Goal: Use online tool/utility: Utilize a website feature to perform a specific function

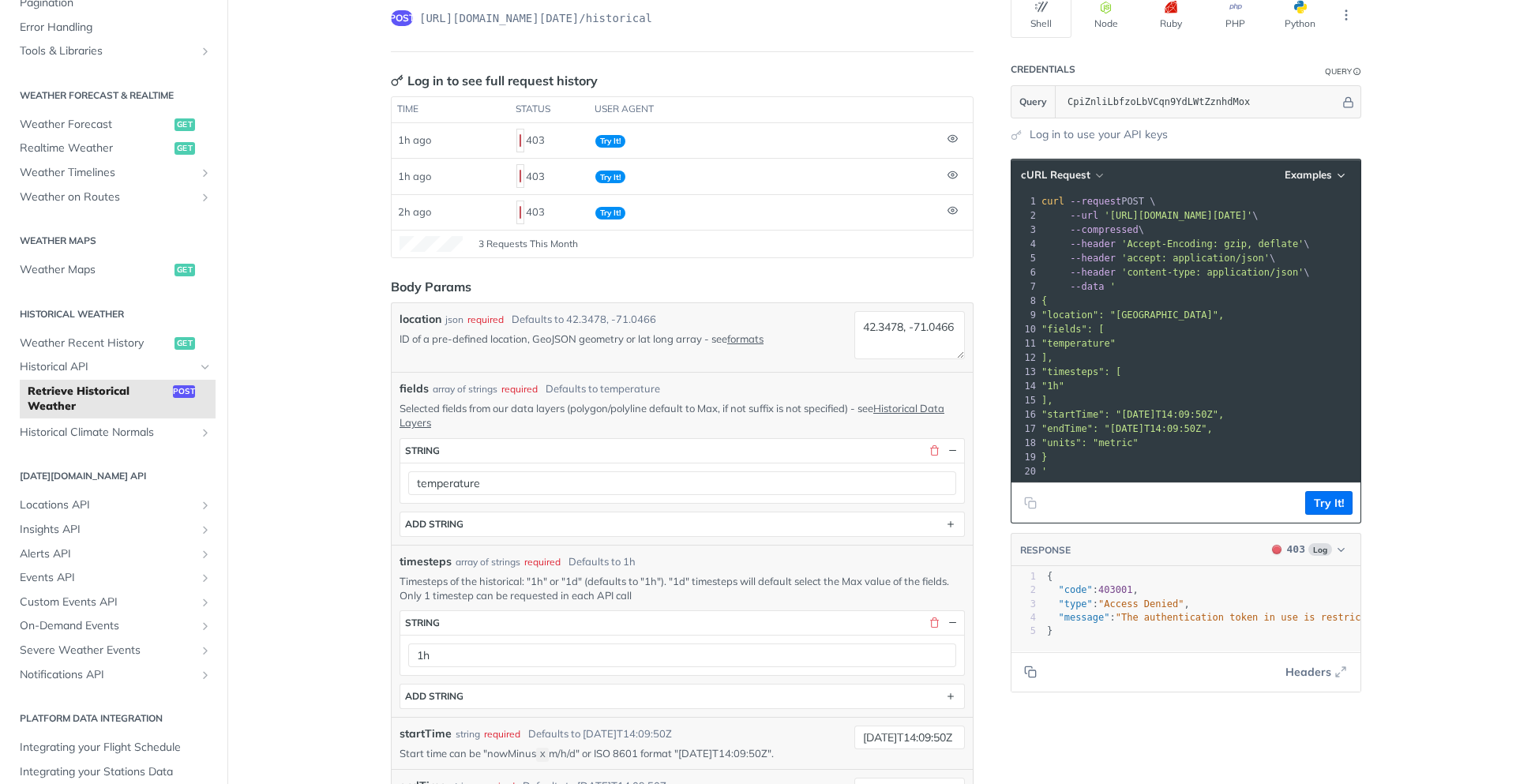
scroll to position [426, 0]
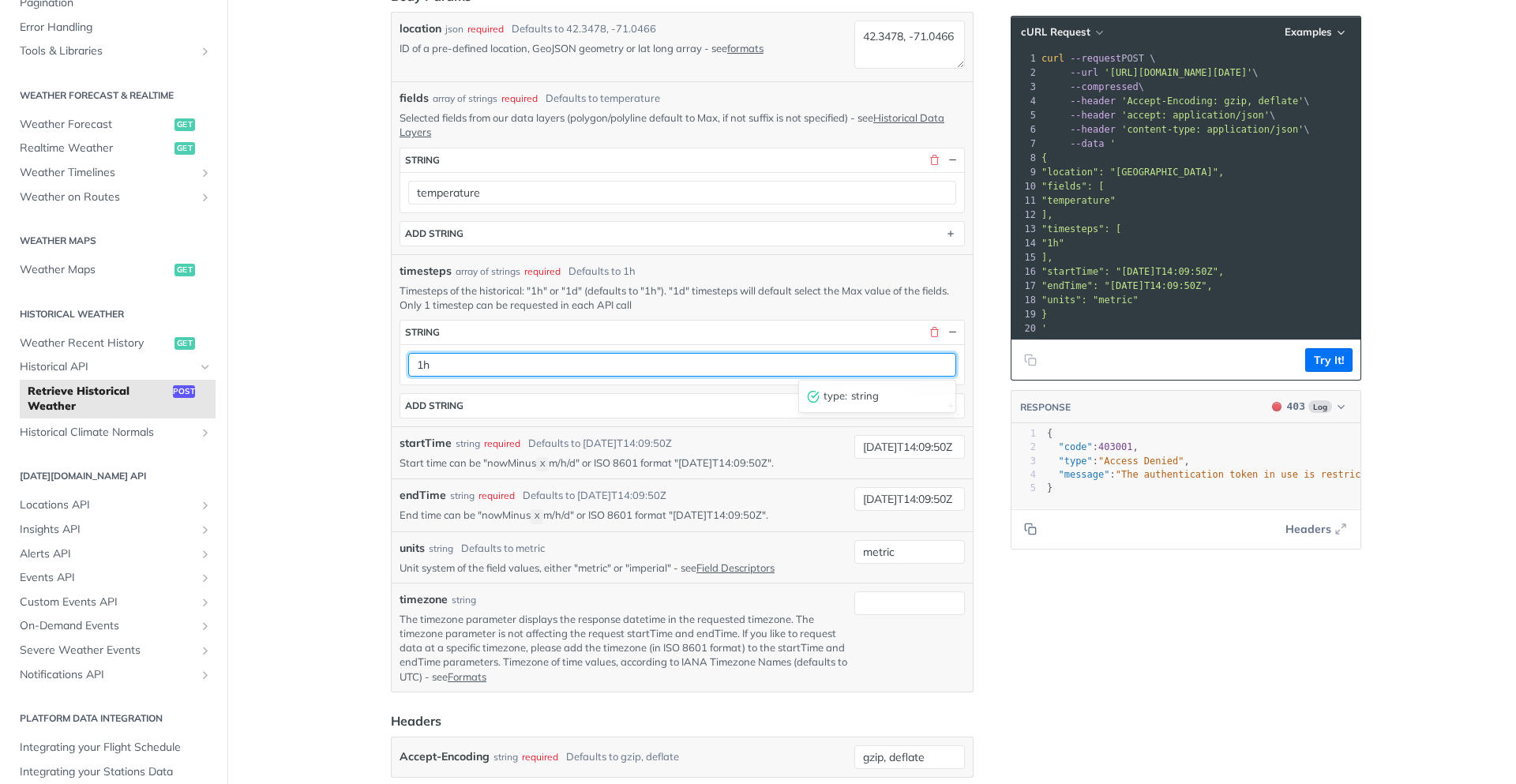
click at [684, 368] on input "1h" at bounding box center [682, 365] width 548 height 24
drag, startPoint x: 682, startPoint y: 367, endPoint x: 418, endPoint y: 367, distance: 264.0
click at [419, 367] on input "1h" at bounding box center [682, 365] width 548 height 24
type input "1d"
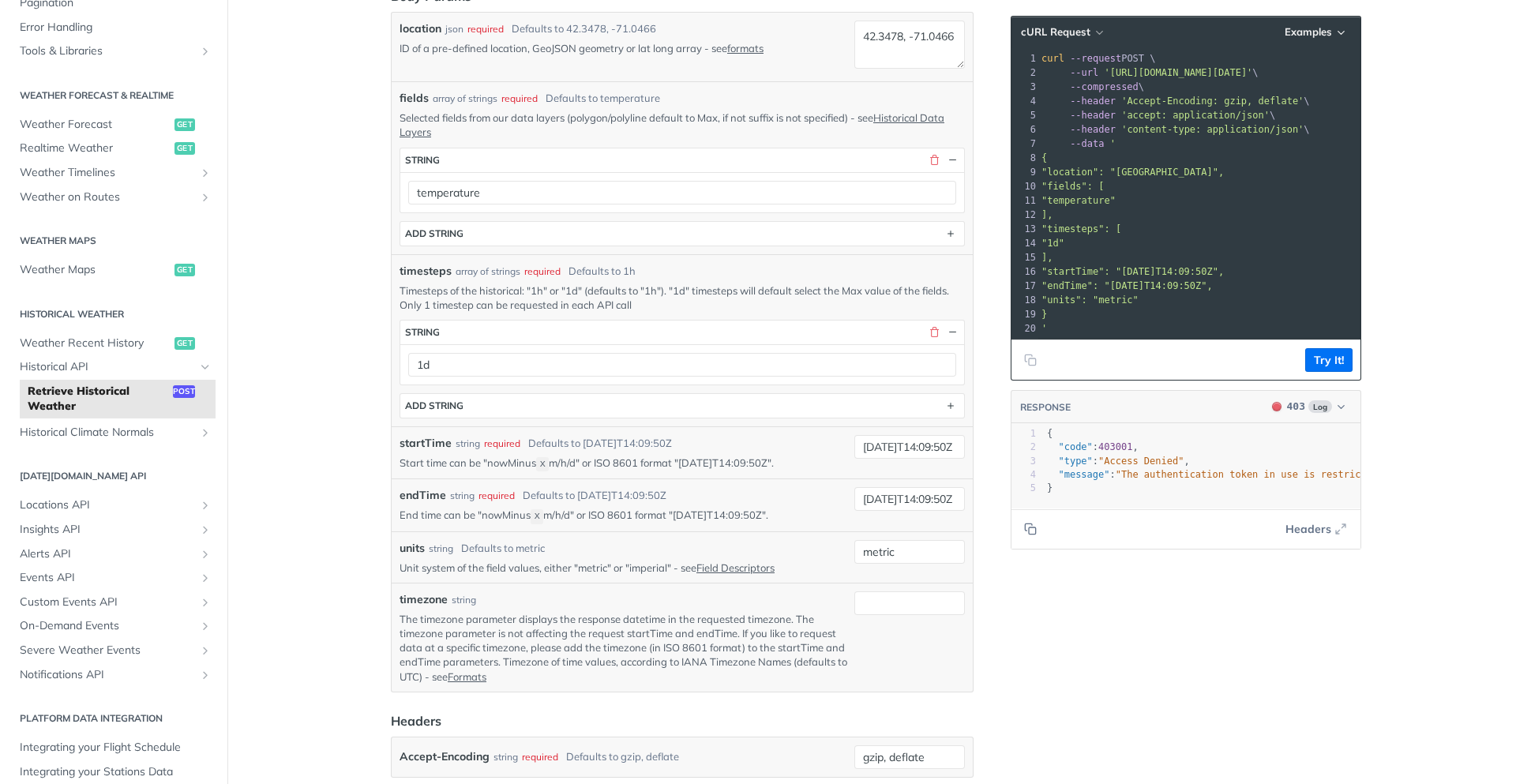
click at [334, 430] on main "JUMP TO CTRL-/ Fundamentals [DATE][DOMAIN_NAME] APIs Weather Data Layers Core P…" at bounding box center [758, 418] width 1516 height 1521
click at [929, 454] on input "[DATE]T14:09:50Z" at bounding box center [909, 447] width 110 height 24
click at [926, 450] on input "[DATE]T14:09:50Z" at bounding box center [909, 447] width 110 height 24
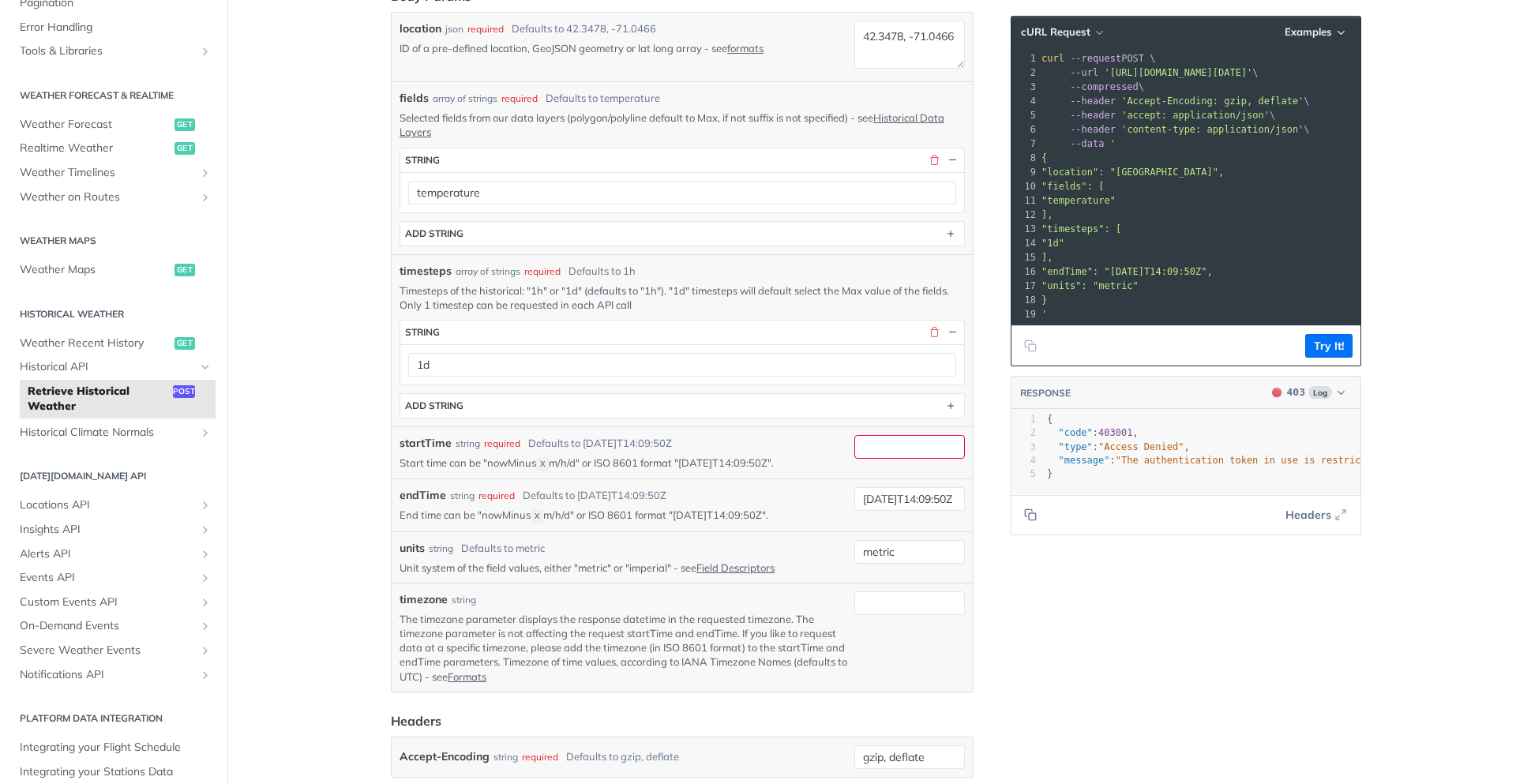
drag, startPoint x: 805, startPoint y: 420, endPoint x: 823, endPoint y: 456, distance: 40.2
click at [805, 420] on div "timesteps array of strings required Defaults to 1h Timesteps of the historical:…" at bounding box center [682, 340] width 581 height 172
click at [879, 502] on input "[DATE]T14:09:50Z" at bounding box center [909, 499] width 110 height 24
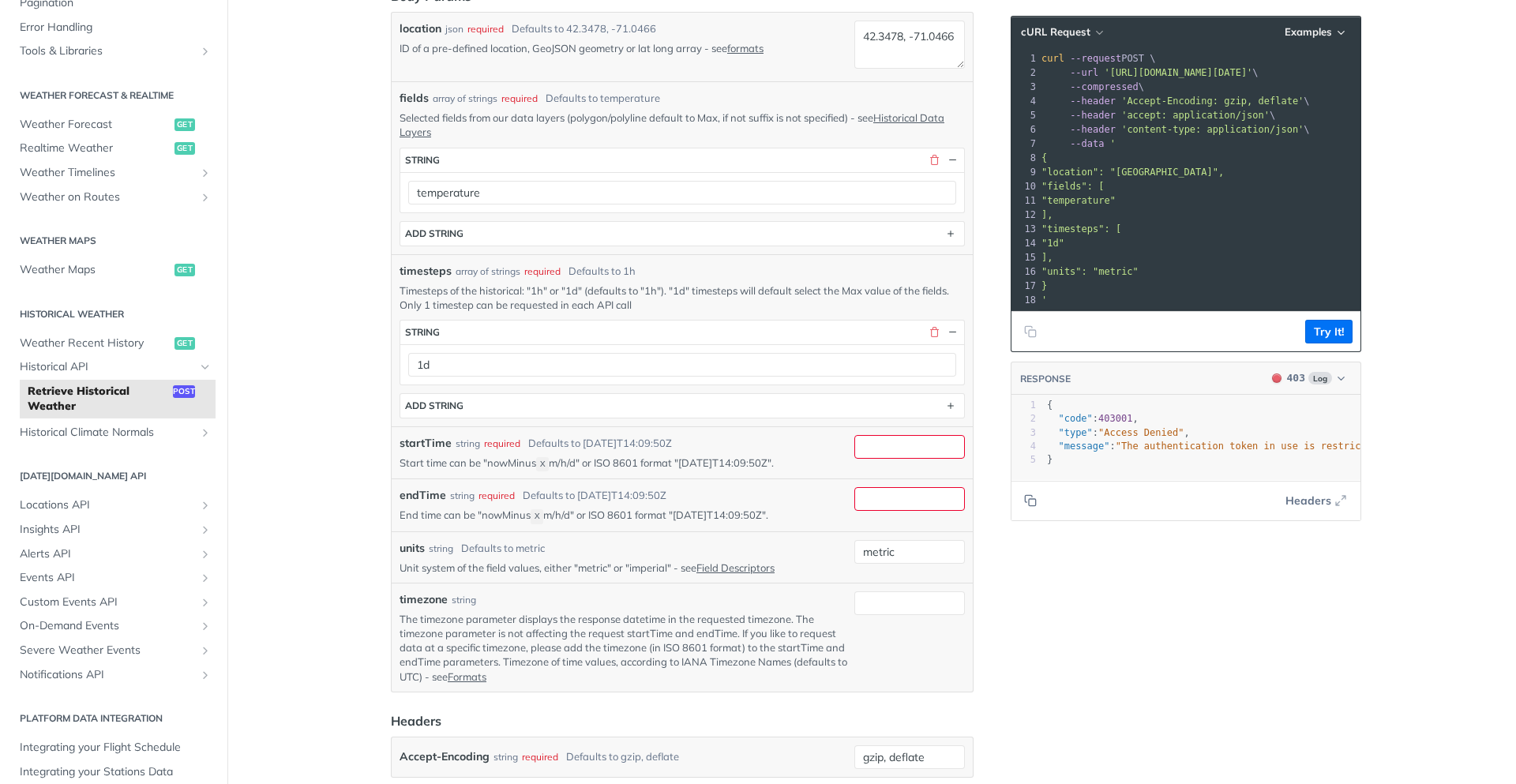
click at [982, 595] on article "Retrieve Historical Weather post [URL][DOMAIN_NAME][DATE] /historical Log in to…" at bounding box center [682, 418] width 632 height 1521
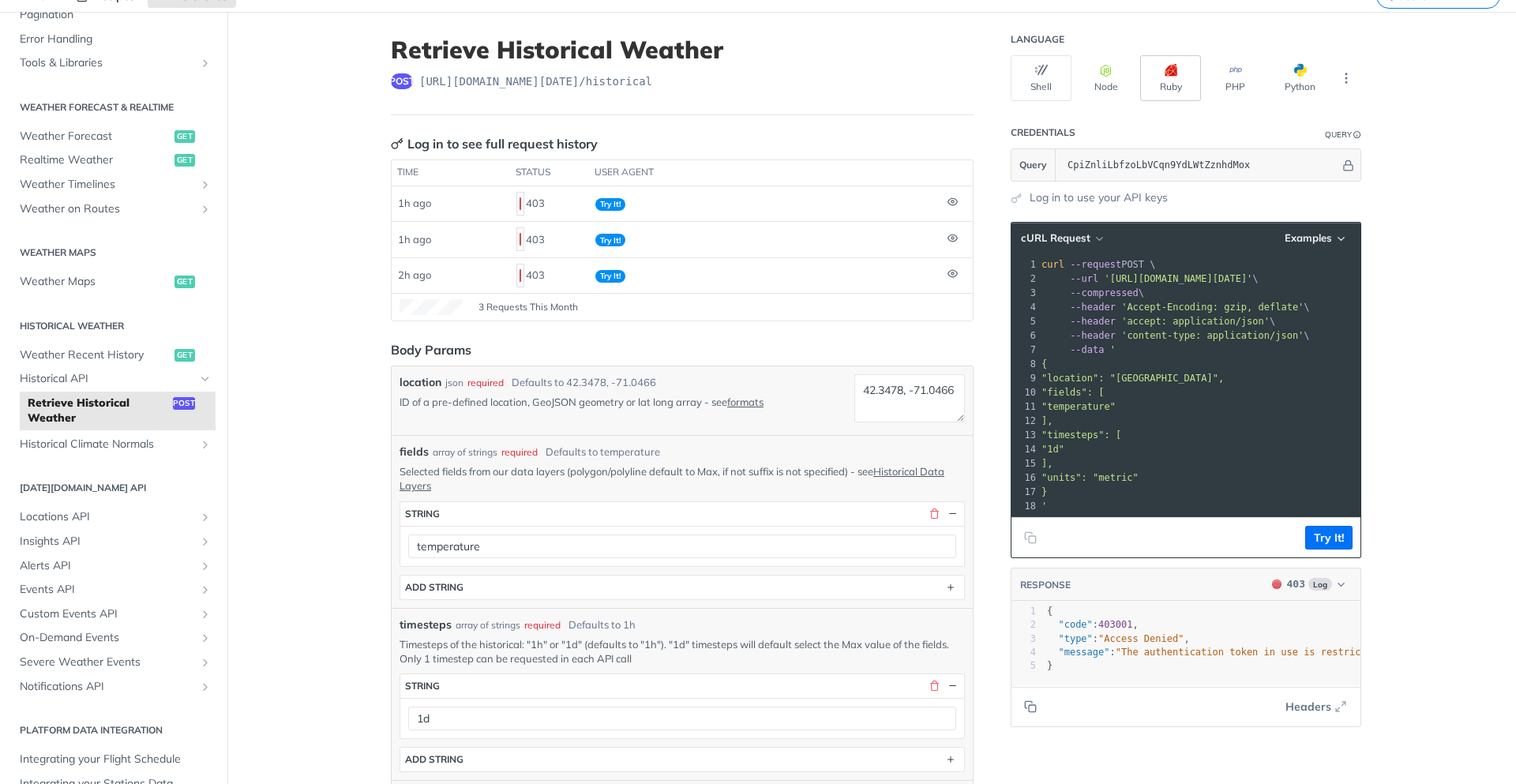
scroll to position [0, 0]
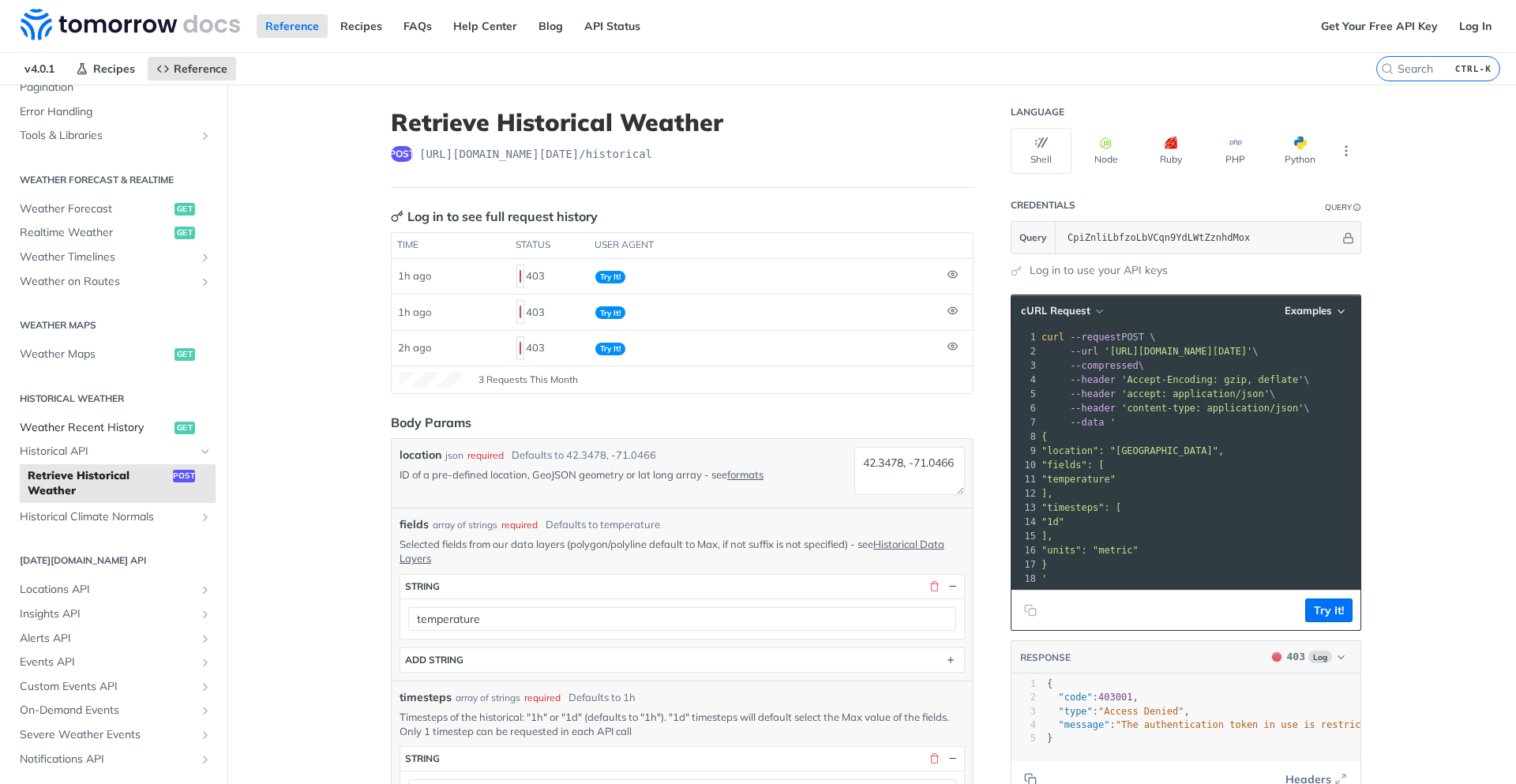
click at [97, 432] on span "Weather Recent History" at bounding box center [95, 428] width 151 height 16
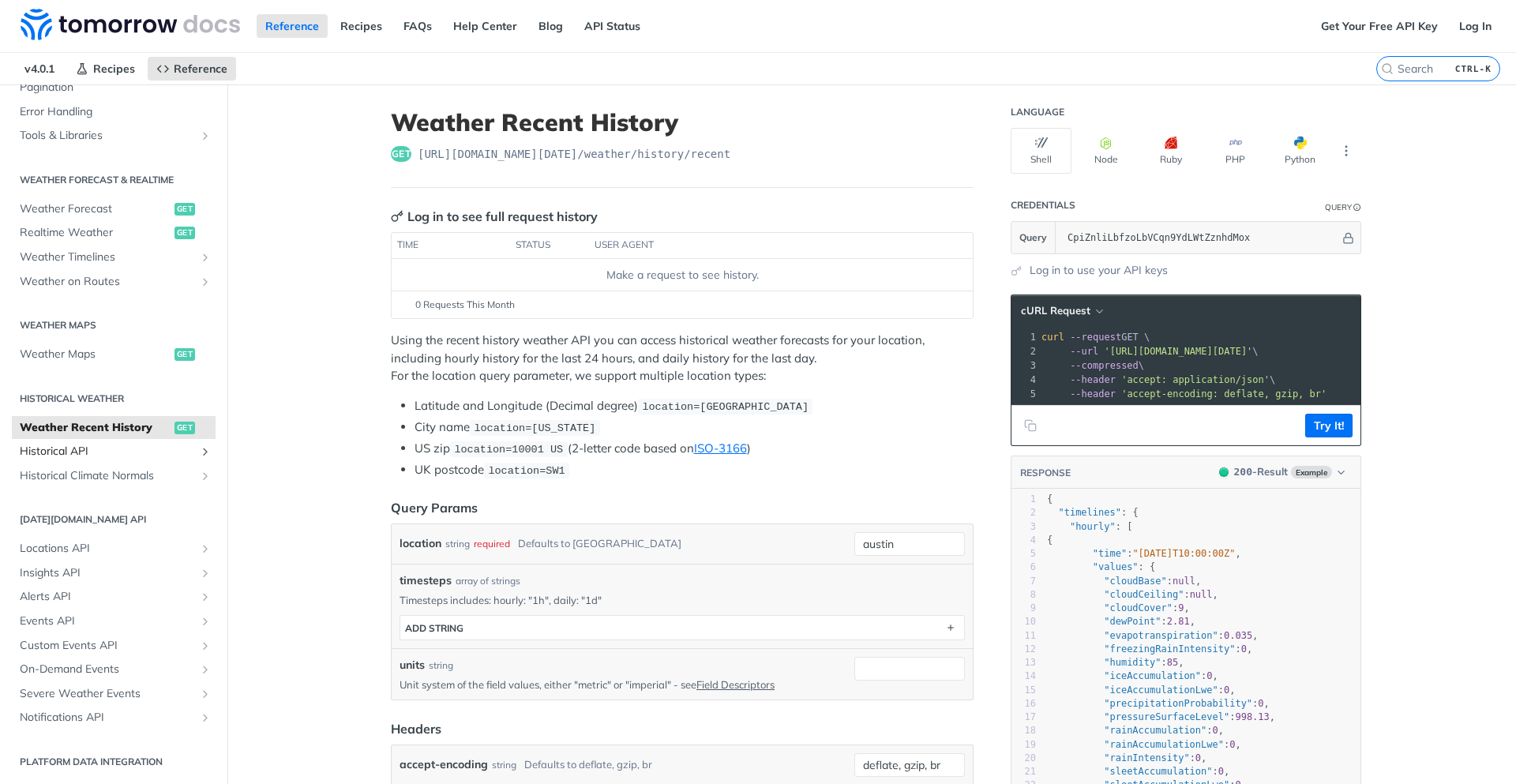
click at [65, 445] on span "Historical API" at bounding box center [107, 451] width 176 height 16
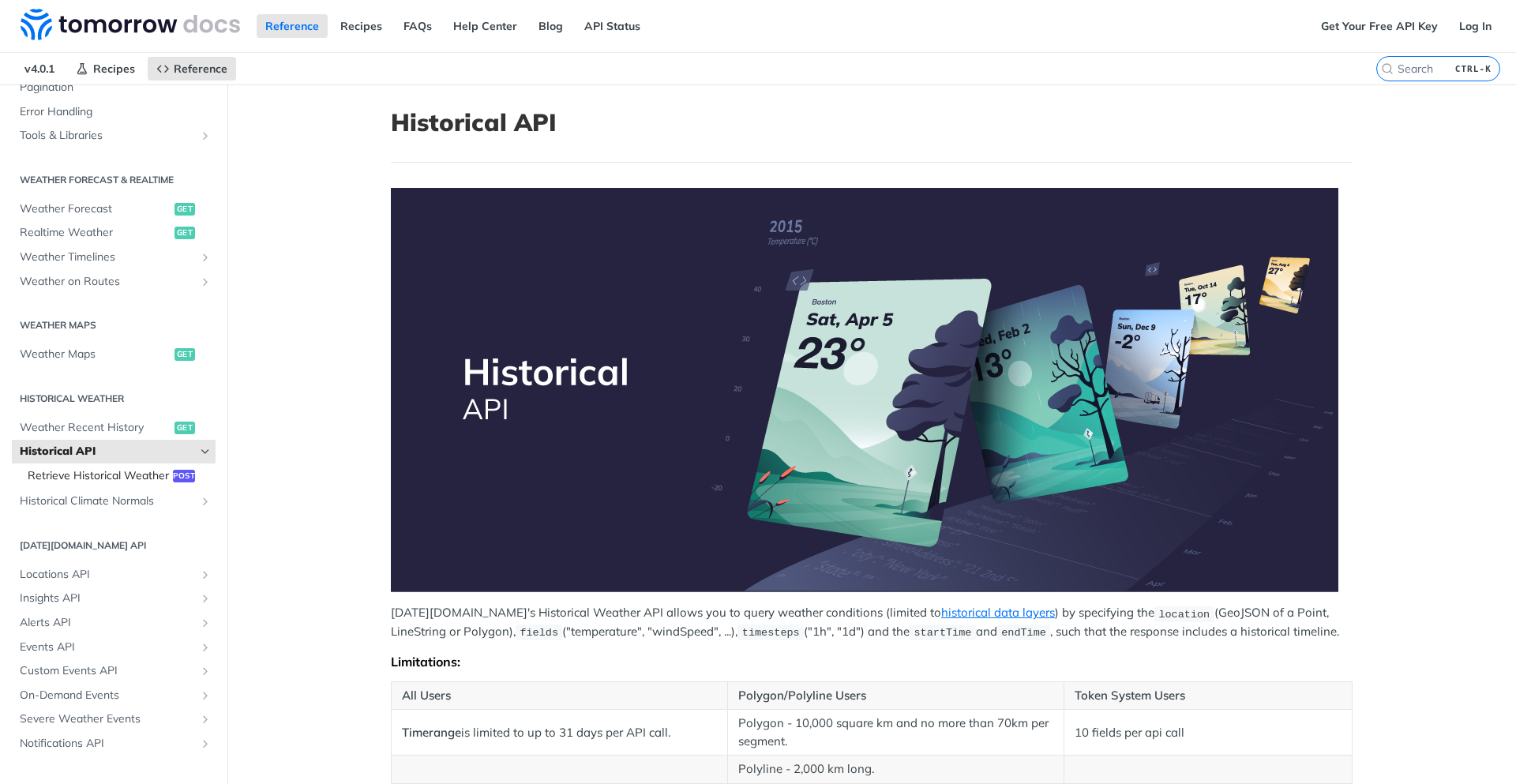
click at [76, 484] on span "Retrieve Historical Weather" at bounding box center [98, 476] width 142 height 16
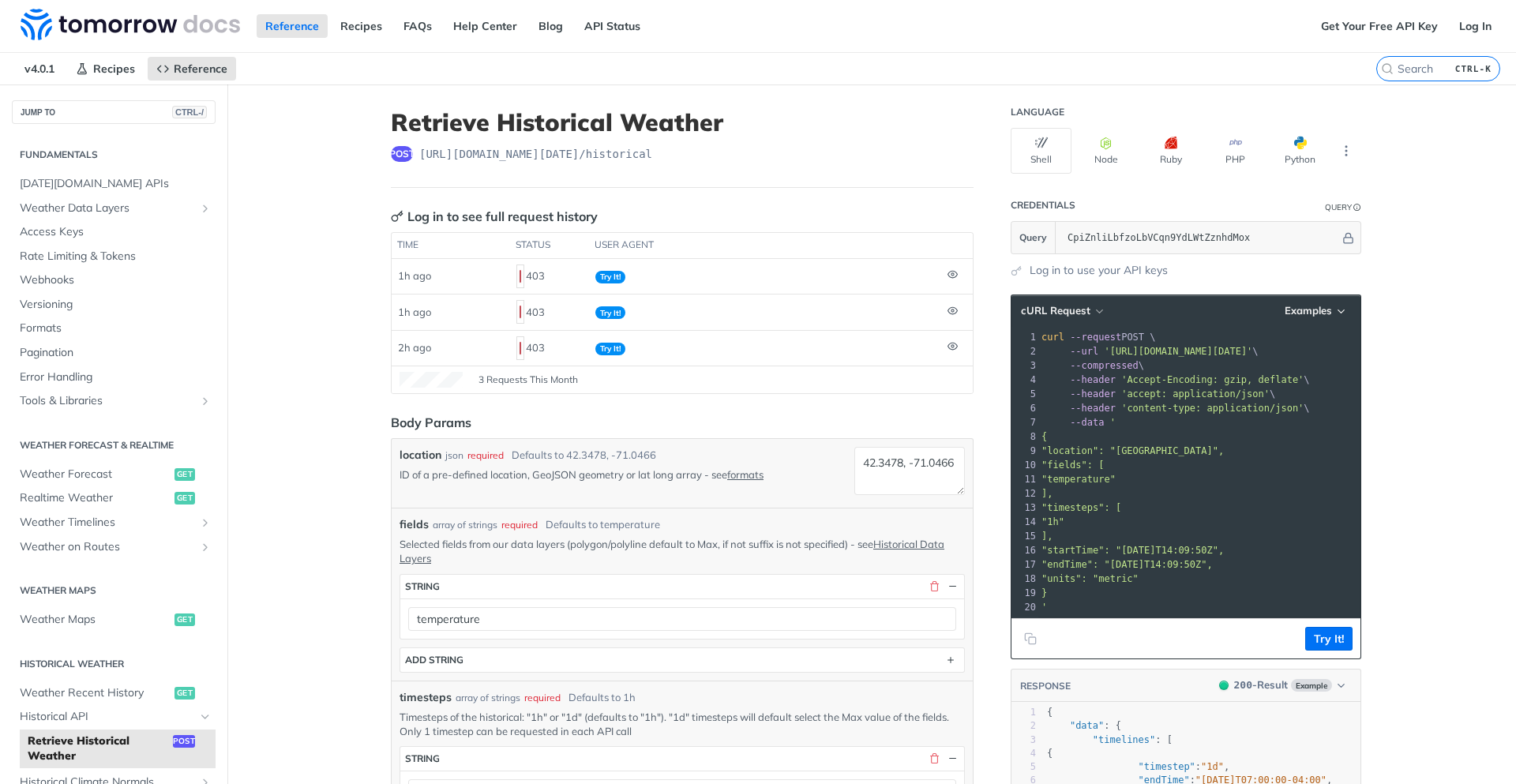
scroll to position [426, 0]
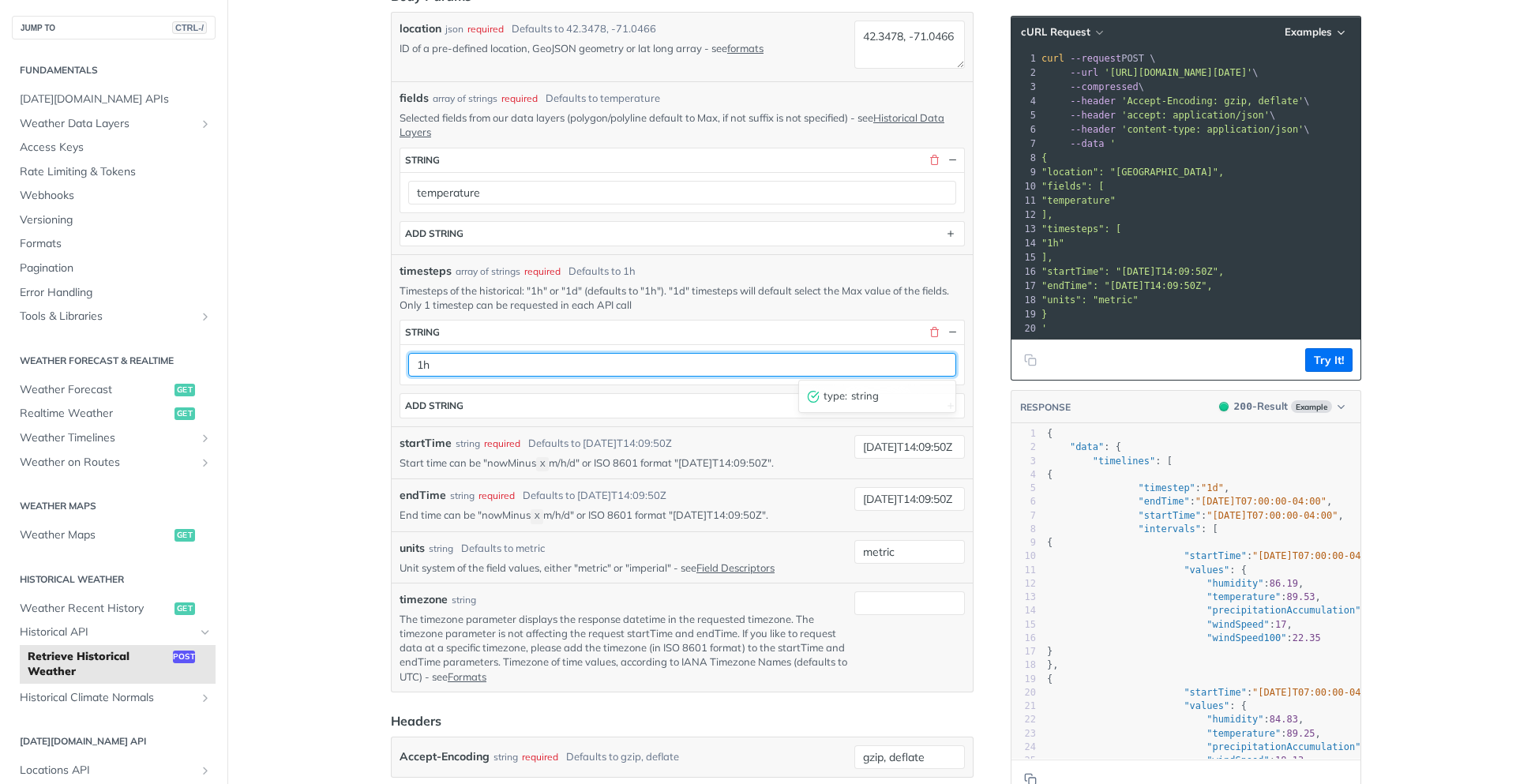
click at [577, 354] on input "1h" at bounding box center [682, 365] width 548 height 24
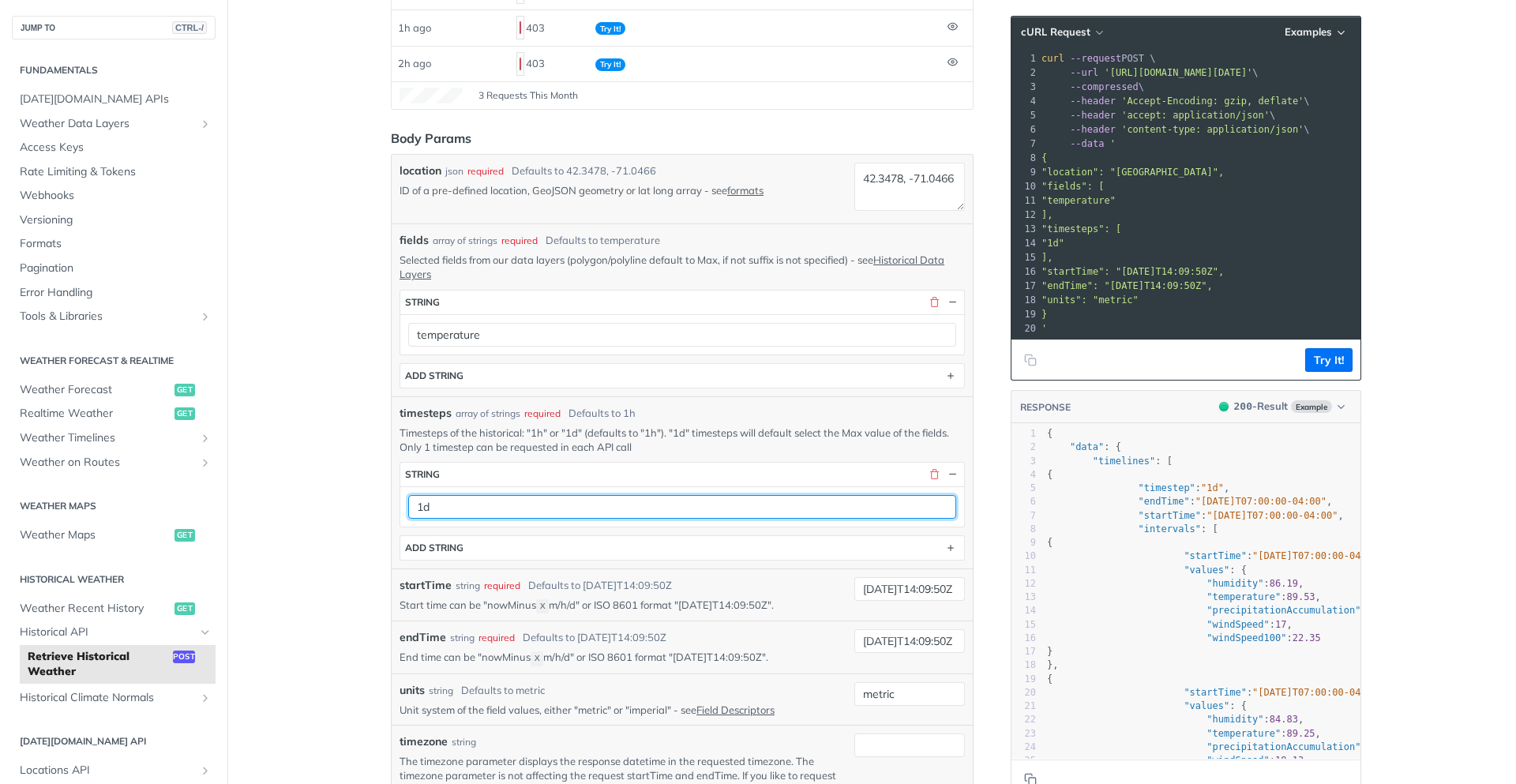
scroll to position [0, 0]
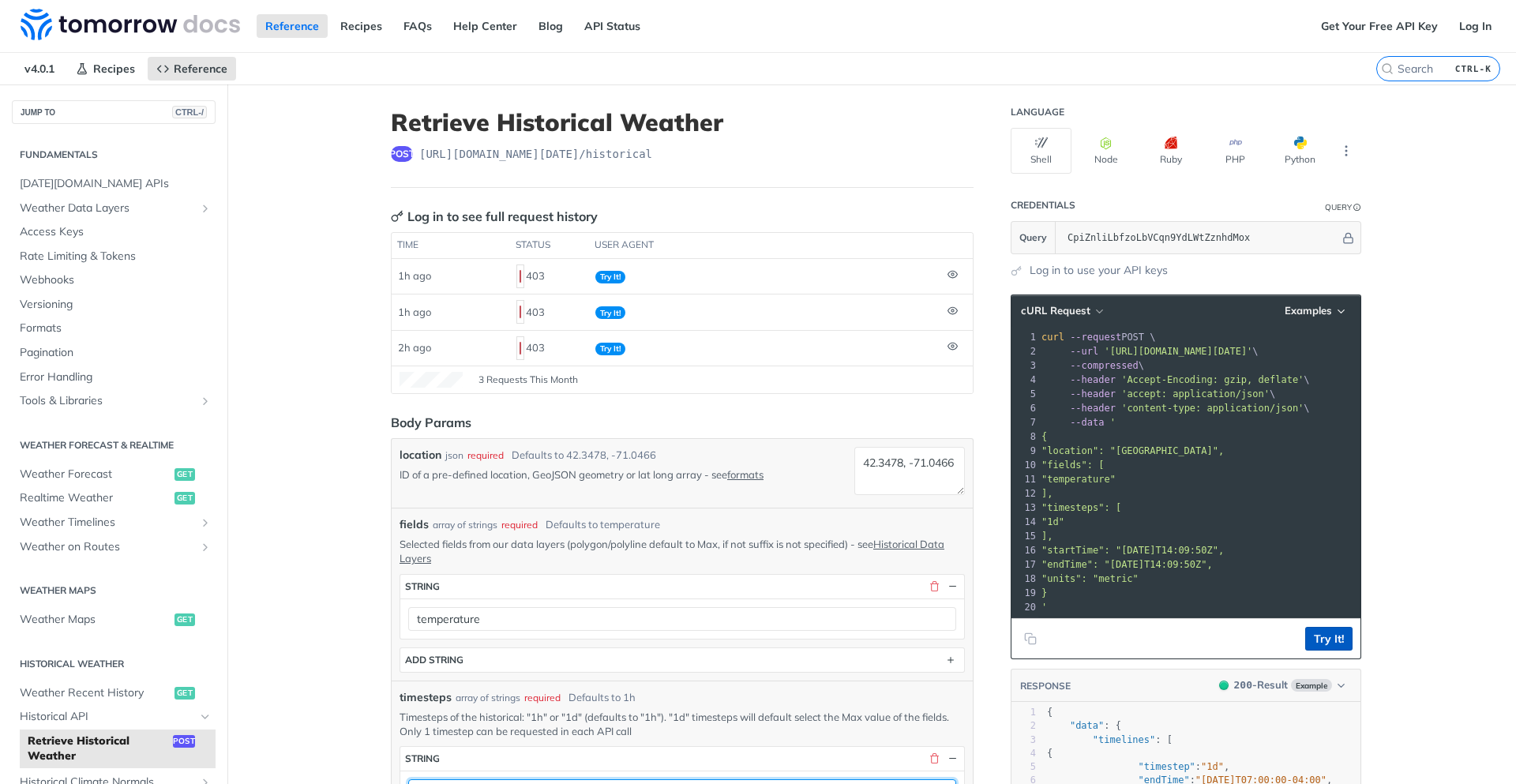
type input "1d"
click at [1329, 650] on button "Try It!" at bounding box center [1329, 639] width 48 height 24
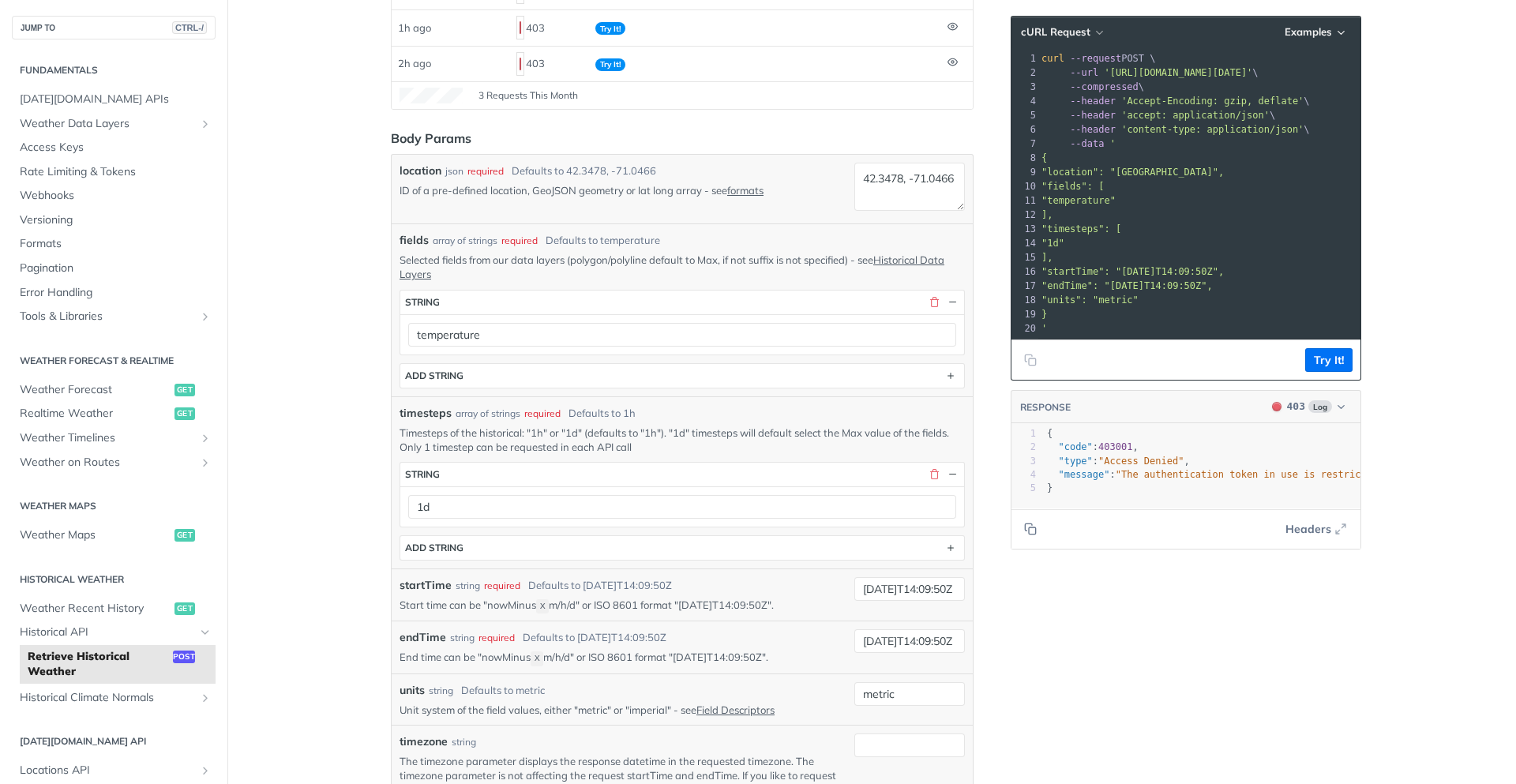
click at [1314, 424] on header "RESPONSE 403 Log" at bounding box center [1186, 406] width 349 height 33
click at [1328, 414] on button "403 Log" at bounding box center [1308, 406] width 88 height 16
click at [1476, 388] on main "JUMP TO CTRL-/ Fundamentals [DATE][DOMAIN_NAME] APIs Weather Data Layers Core P…" at bounding box center [758, 561] width 1516 height 1521
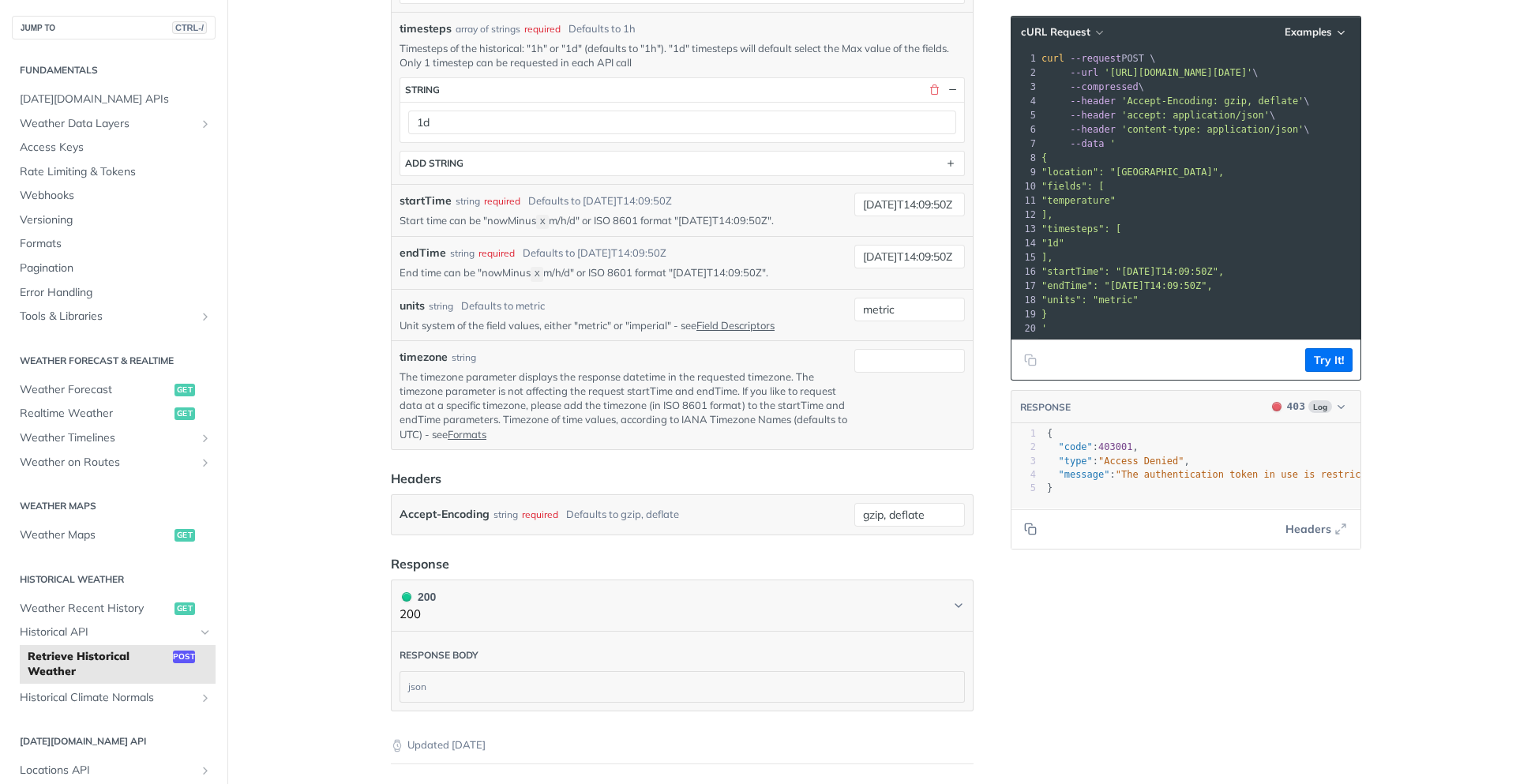
scroll to position [710, 0]
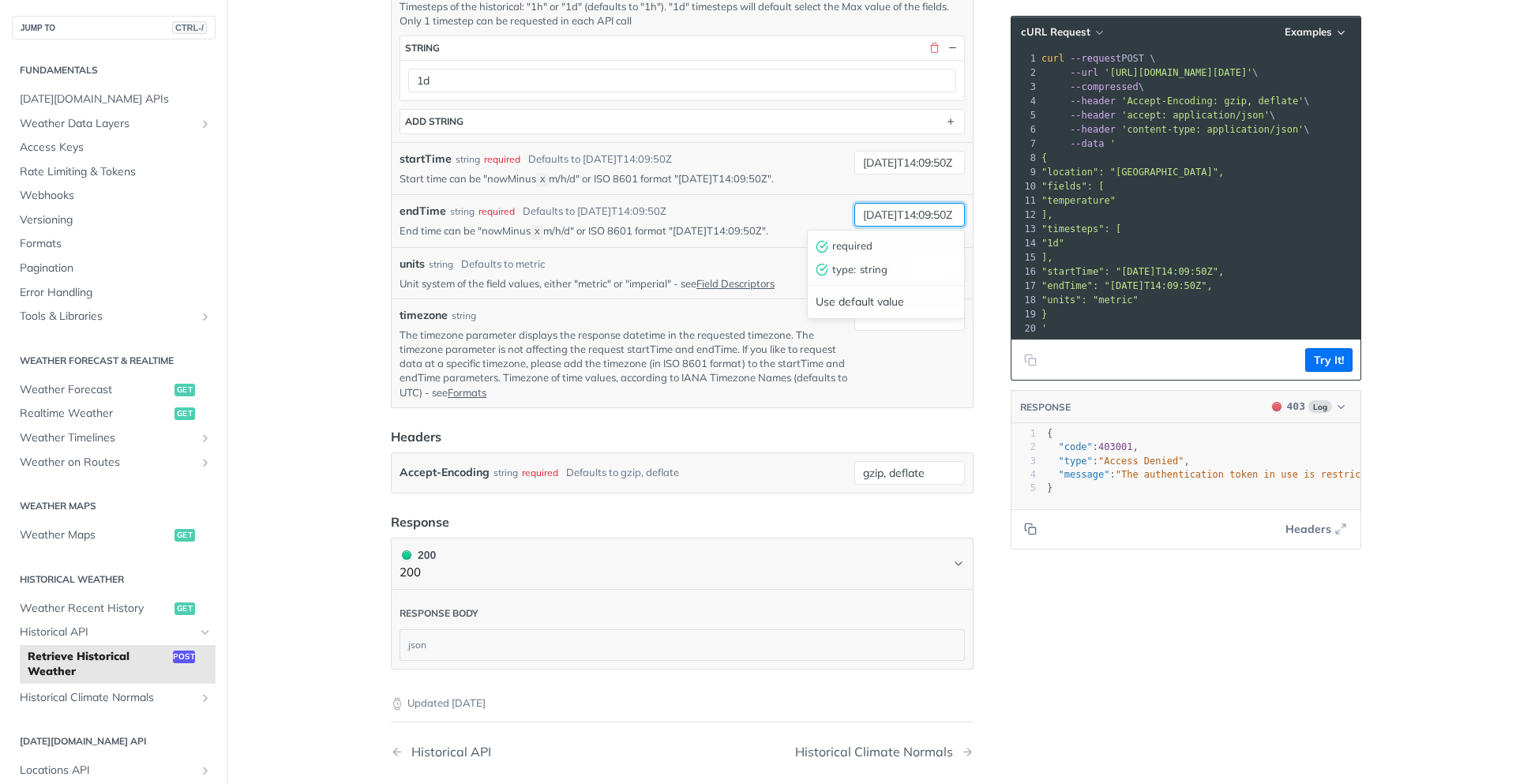
click at [912, 212] on input "[DATE]T14:09:50Z" at bounding box center [909, 215] width 110 height 24
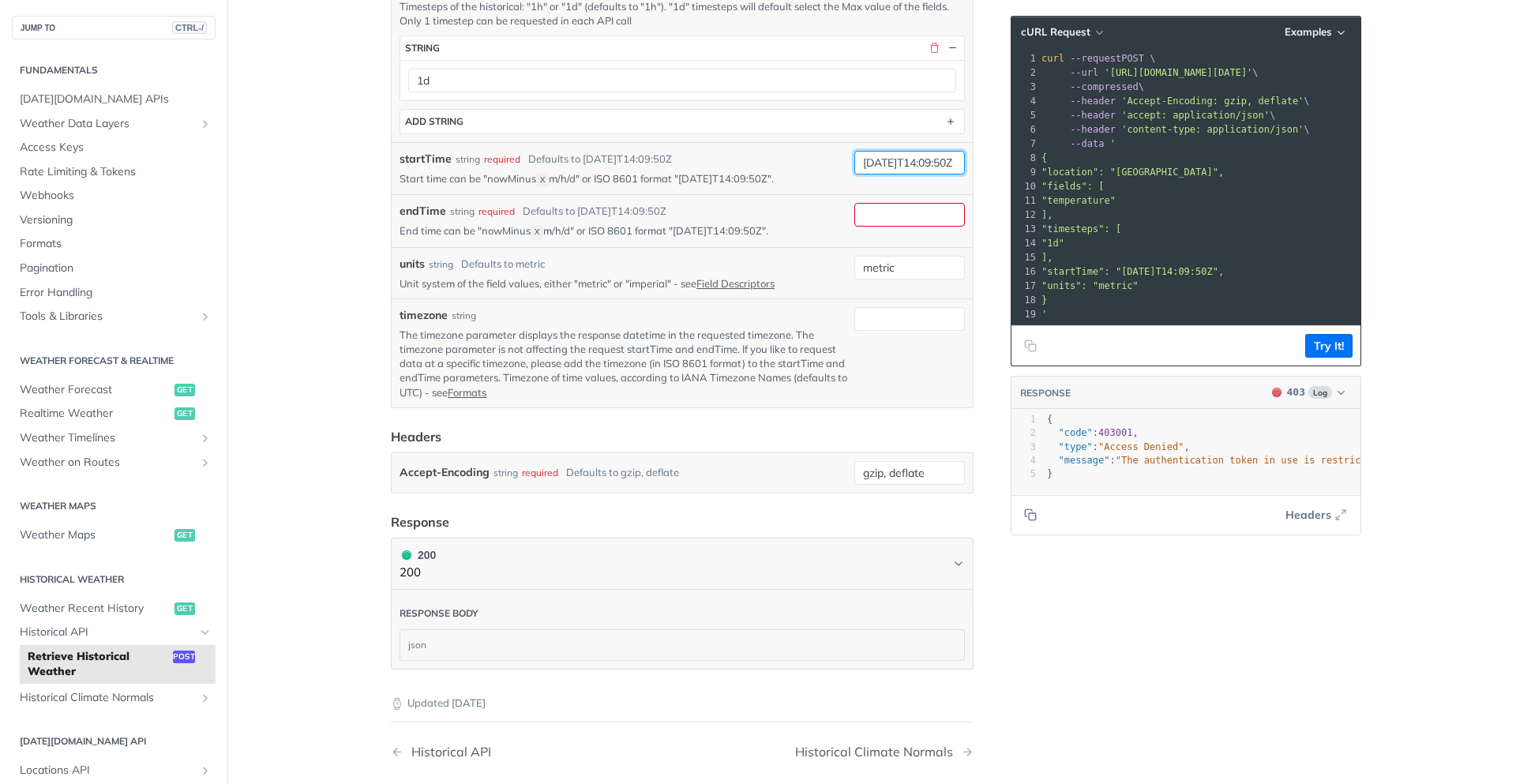
click at [893, 157] on input "[DATE]T14:09:50Z" at bounding box center [909, 163] width 110 height 24
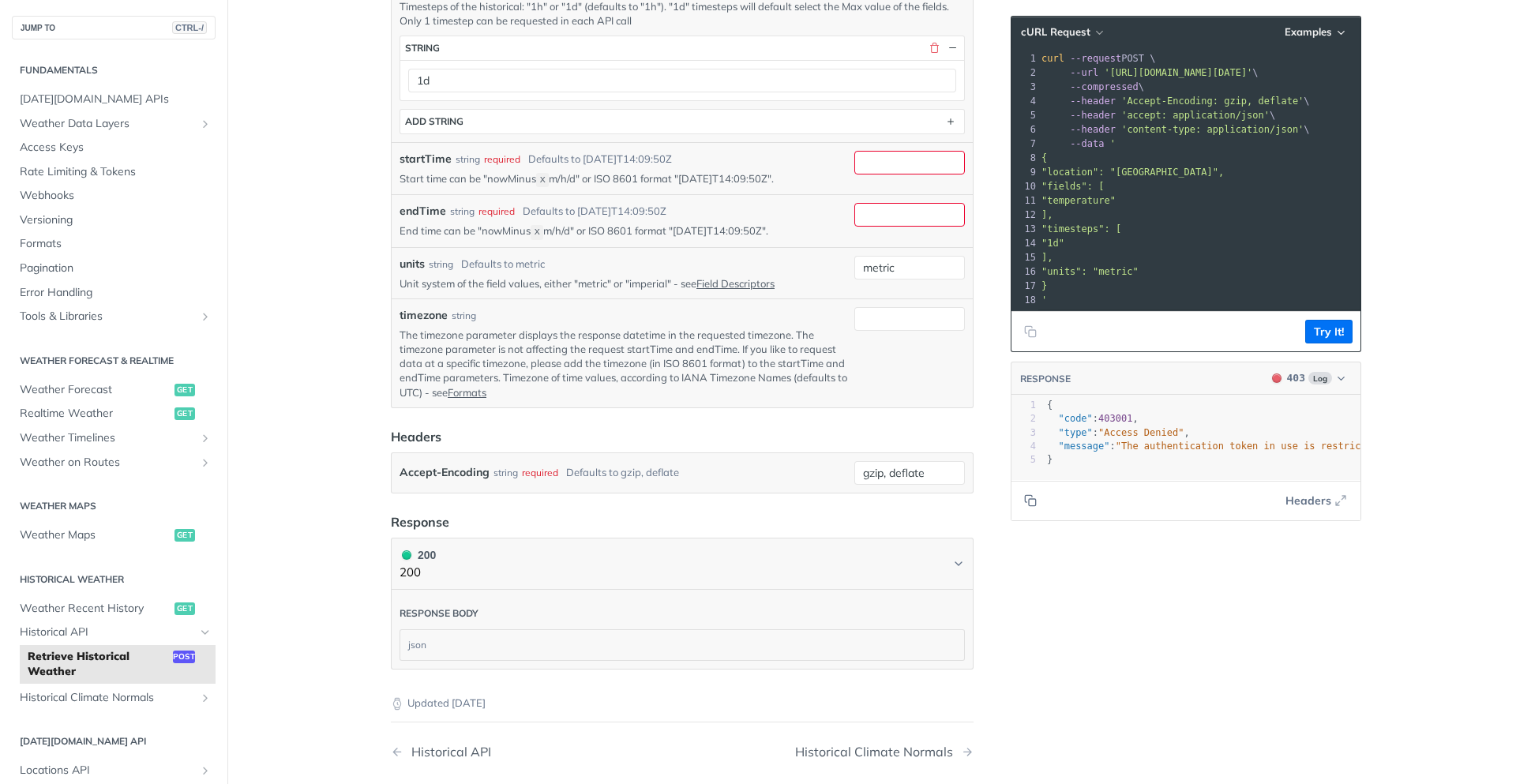
click at [367, 271] on article "Retrieve Historical Weather post [URL][DOMAIN_NAME][DATE] /historical Log in to…" at bounding box center [682, 134] width 632 height 1521
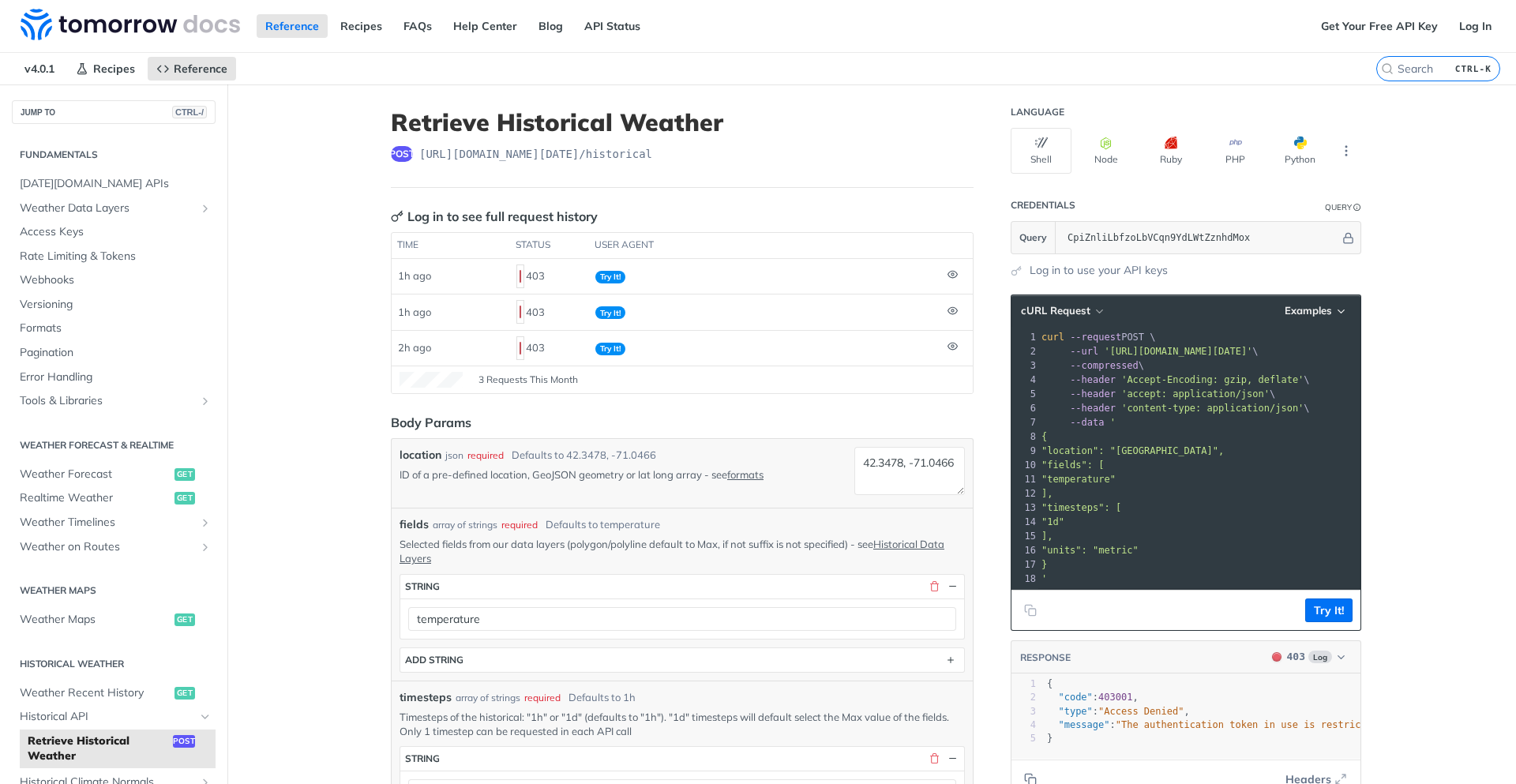
scroll to position [568, 0]
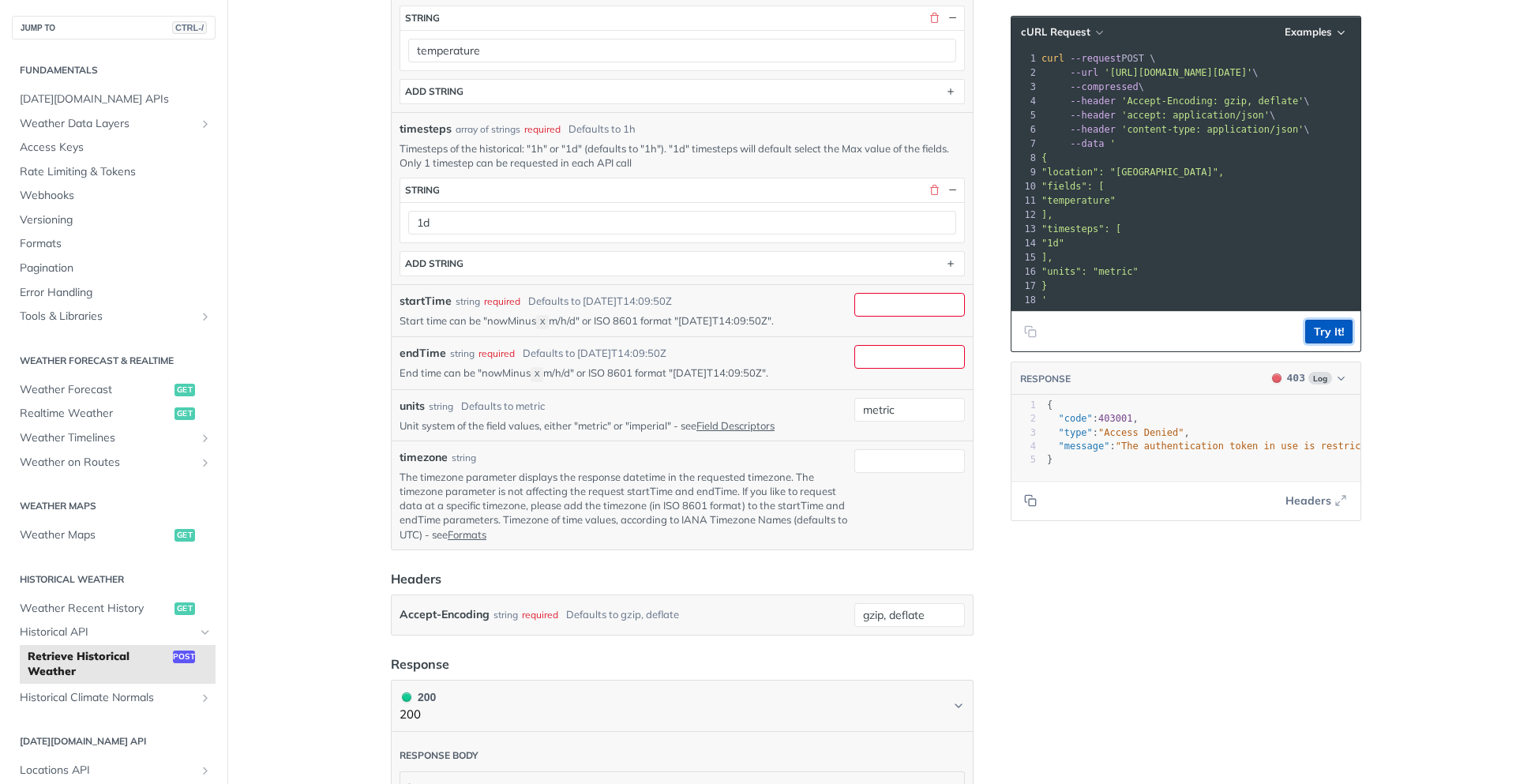
click at [1320, 337] on button "Try It!" at bounding box center [1329, 332] width 48 height 24
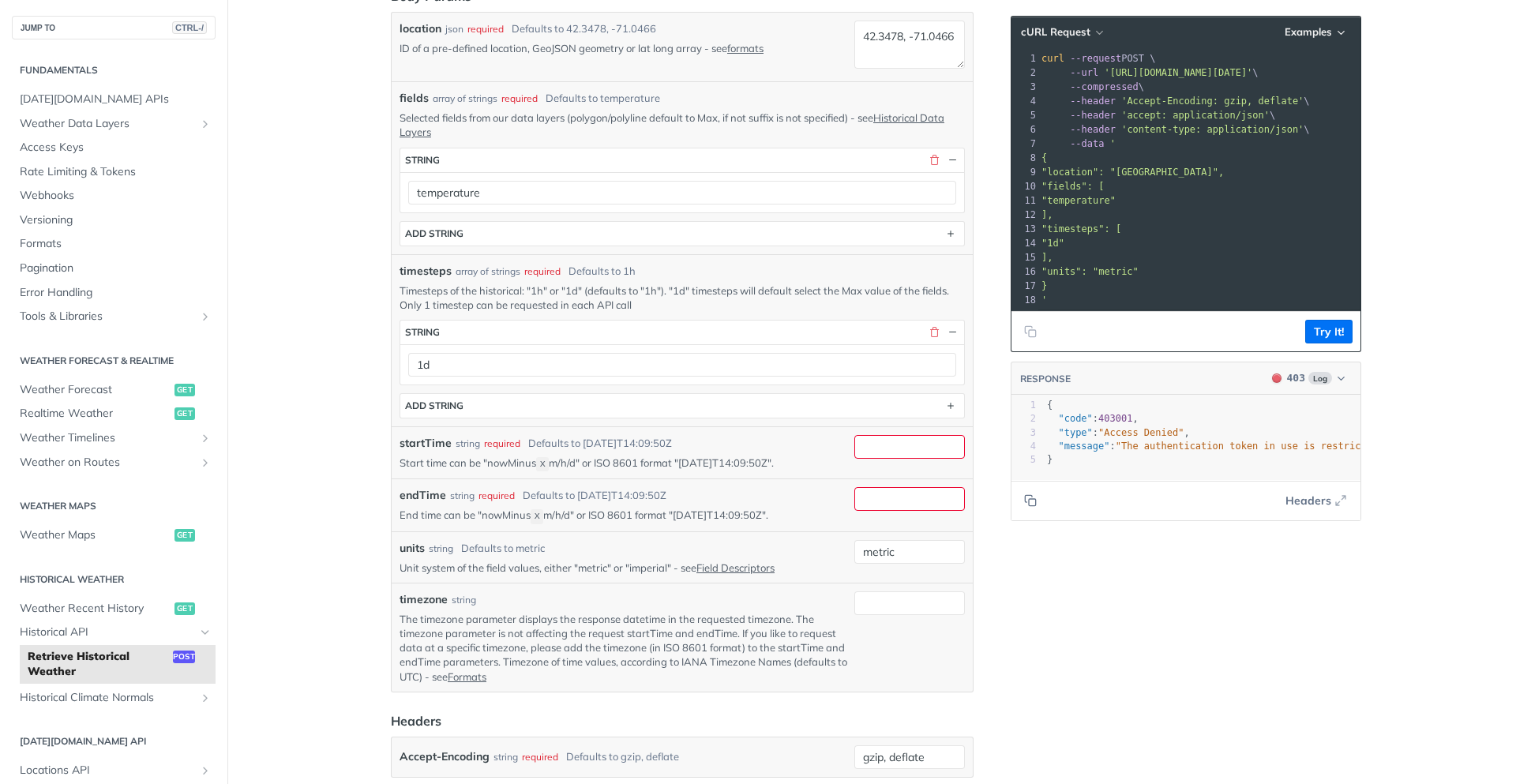
scroll to position [0, 0]
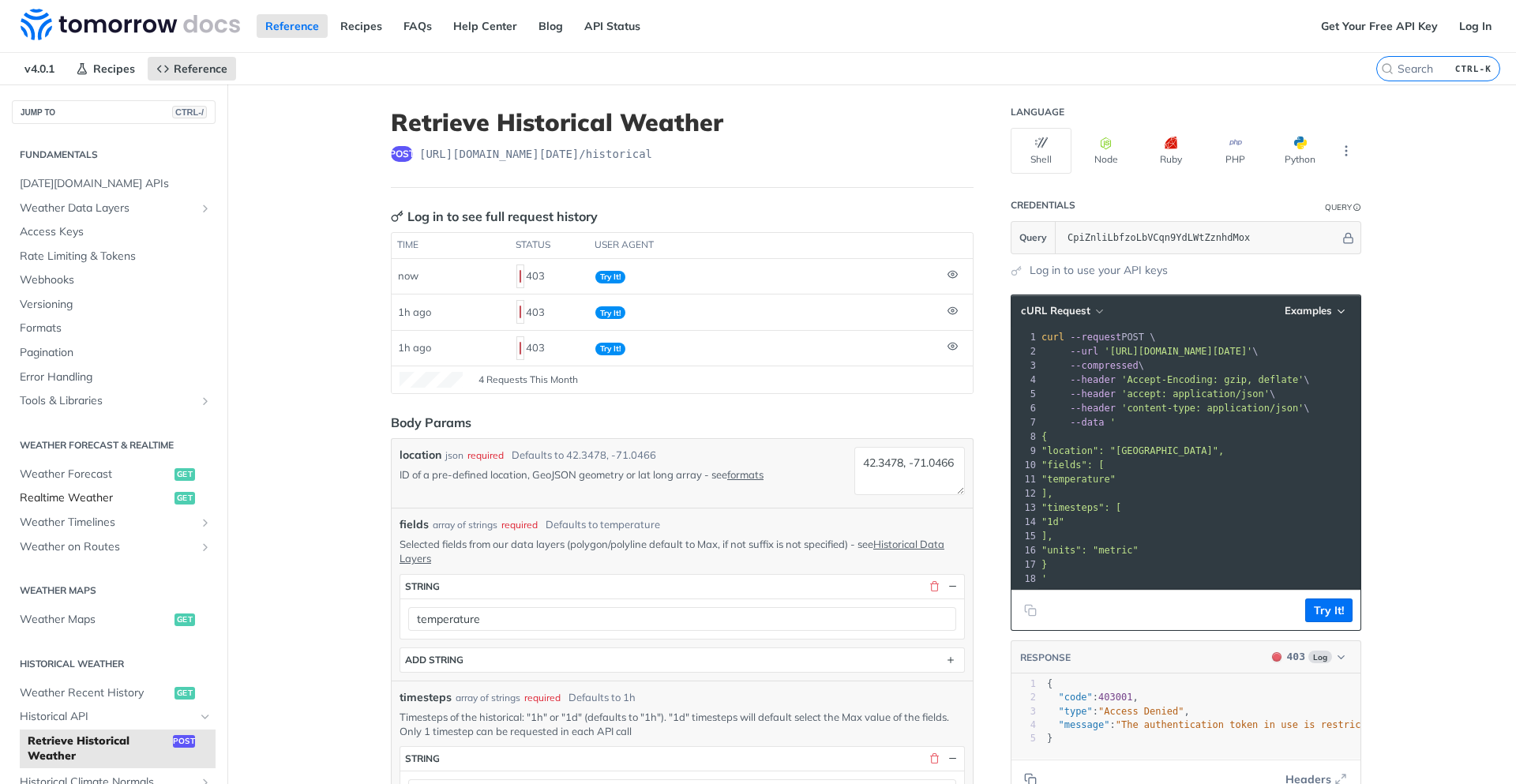
click at [62, 497] on span "Realtime Weather" at bounding box center [95, 498] width 151 height 16
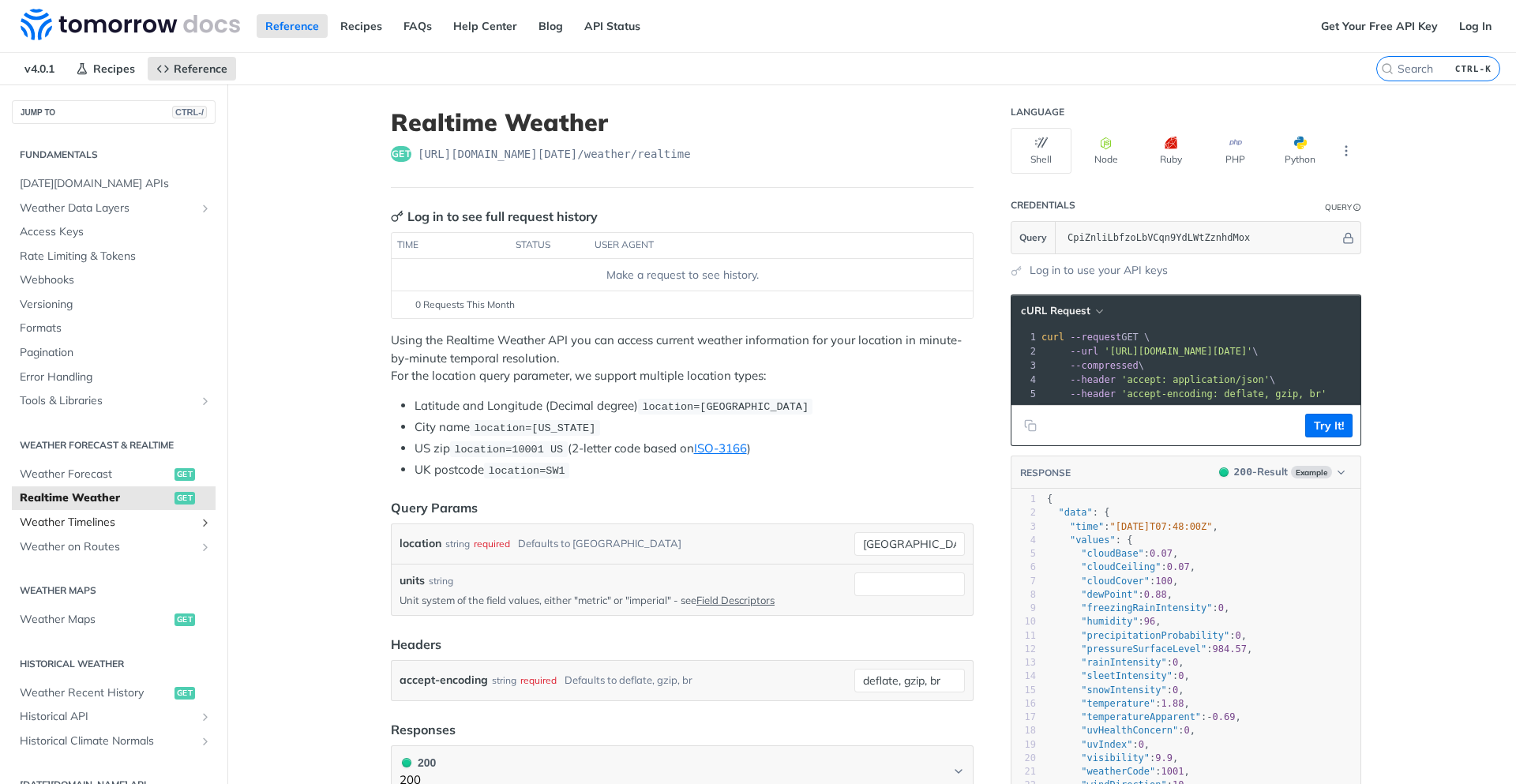
click at [61, 527] on span "Weather Timelines" at bounding box center [107, 522] width 176 height 16
